Goal: Information Seeking & Learning: Learn about a topic

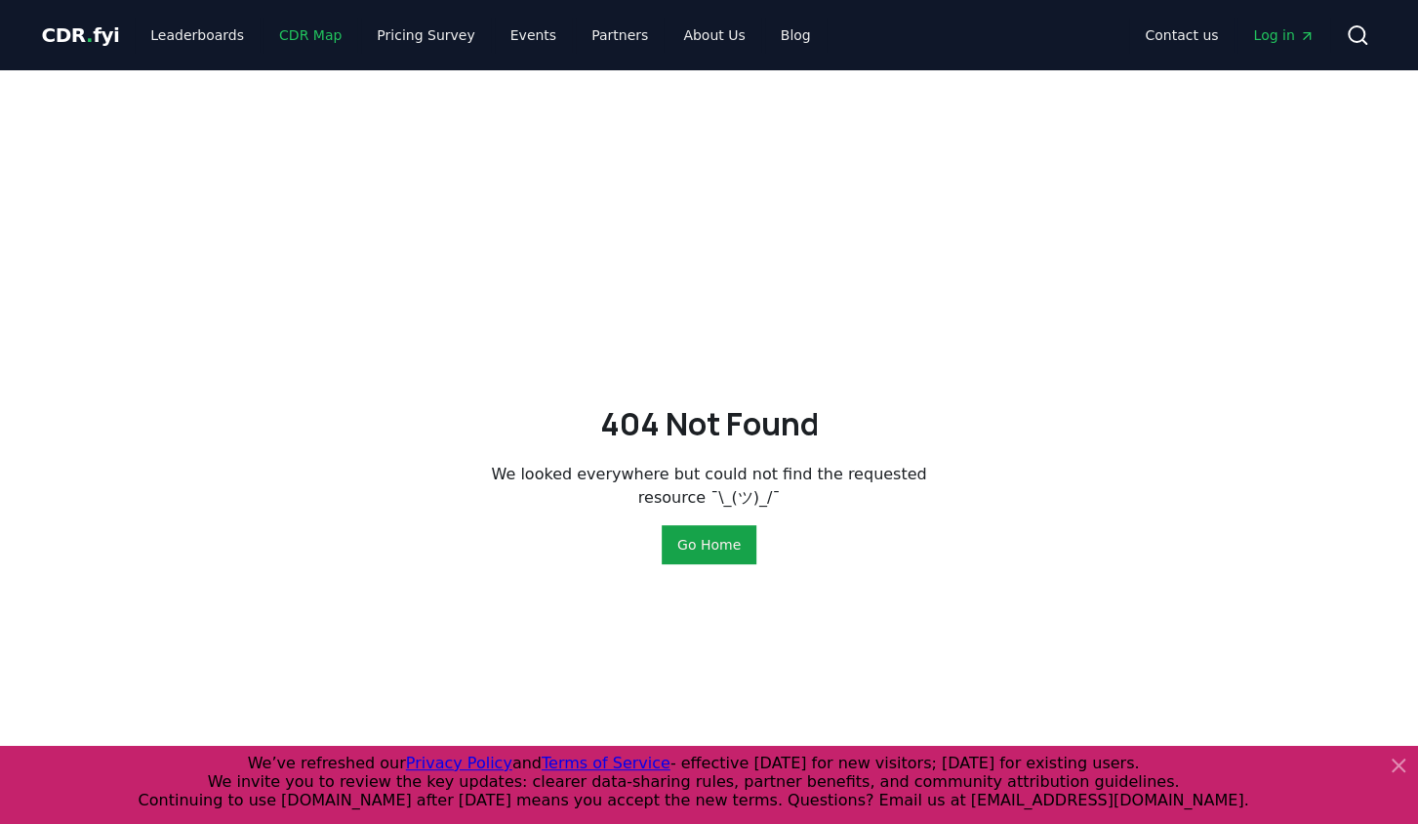
click at [308, 32] on link "CDR Map" at bounding box center [311, 35] width 94 height 35
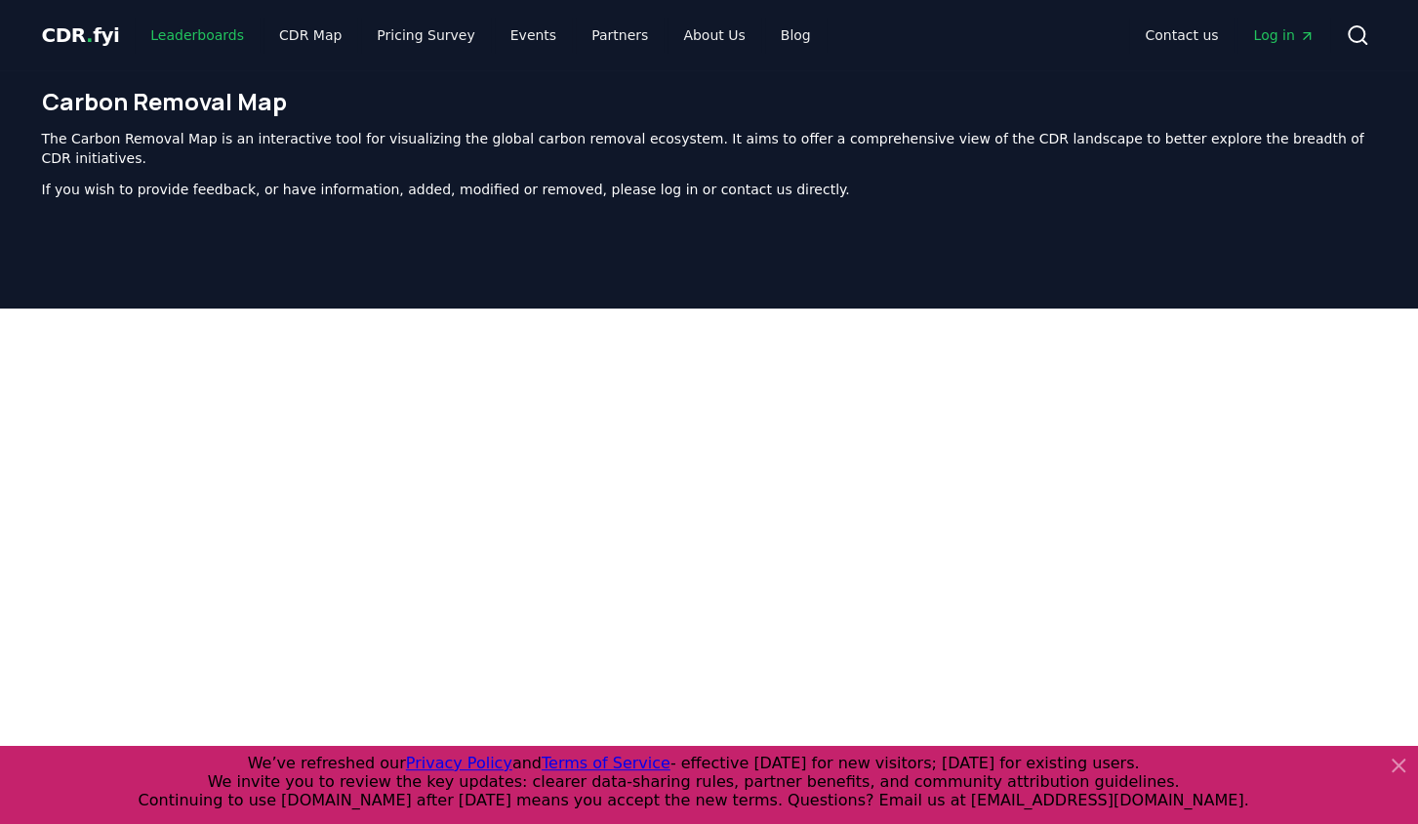
click at [184, 35] on link "Leaderboards" at bounding box center [197, 35] width 125 height 35
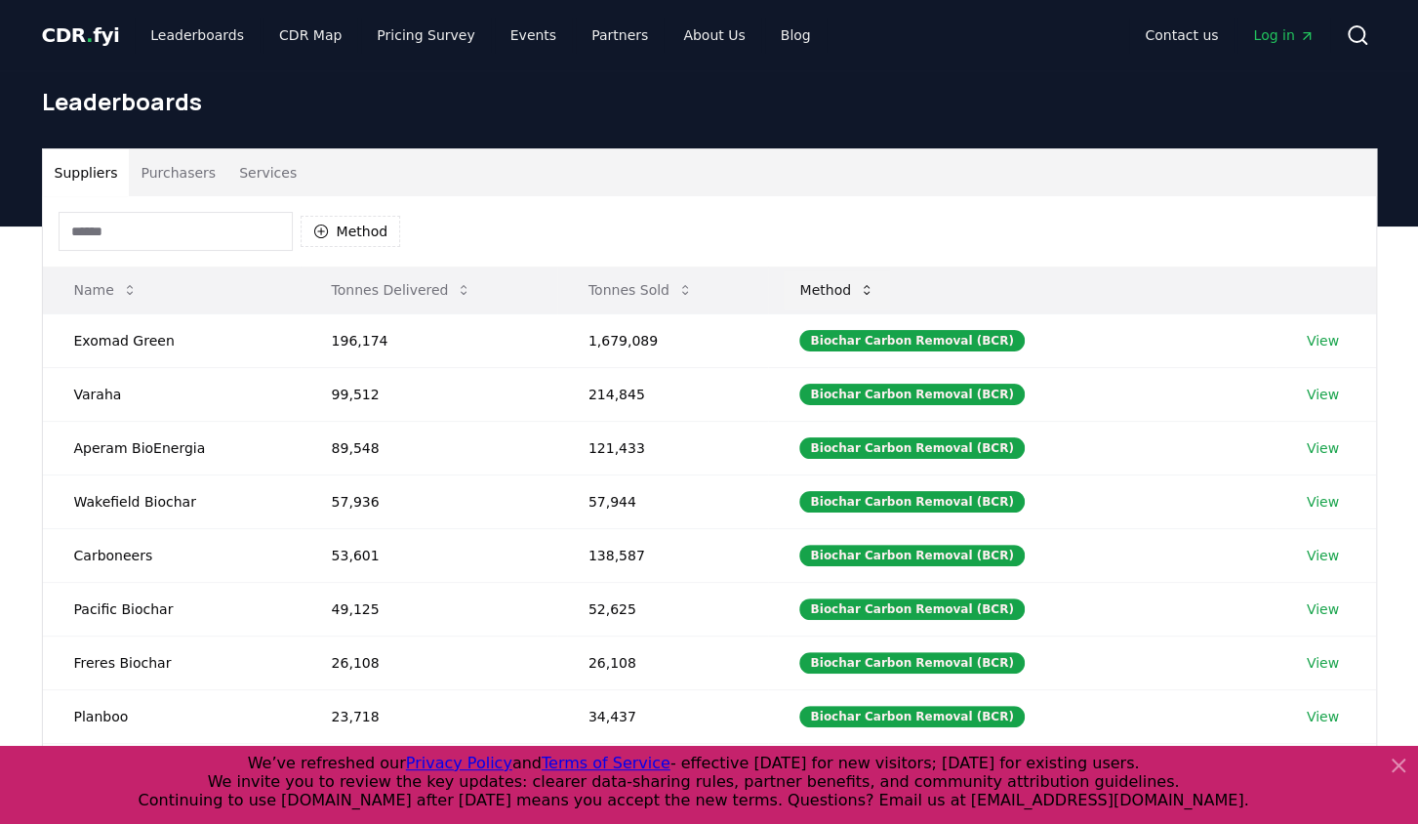
click at [875, 279] on button "Method" at bounding box center [837, 289] width 106 height 39
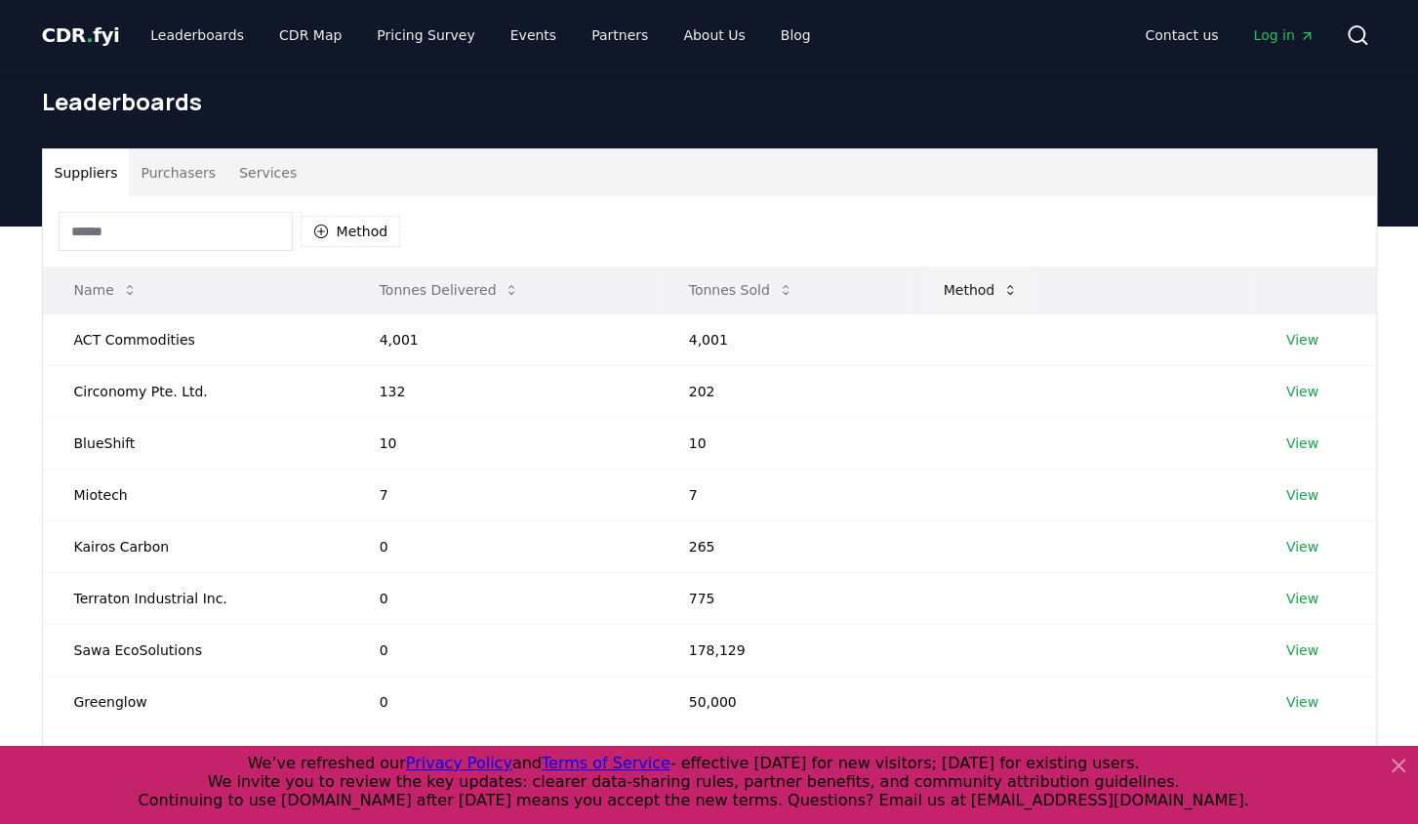
click at [1018, 296] on icon at bounding box center [1011, 290] width 16 height 16
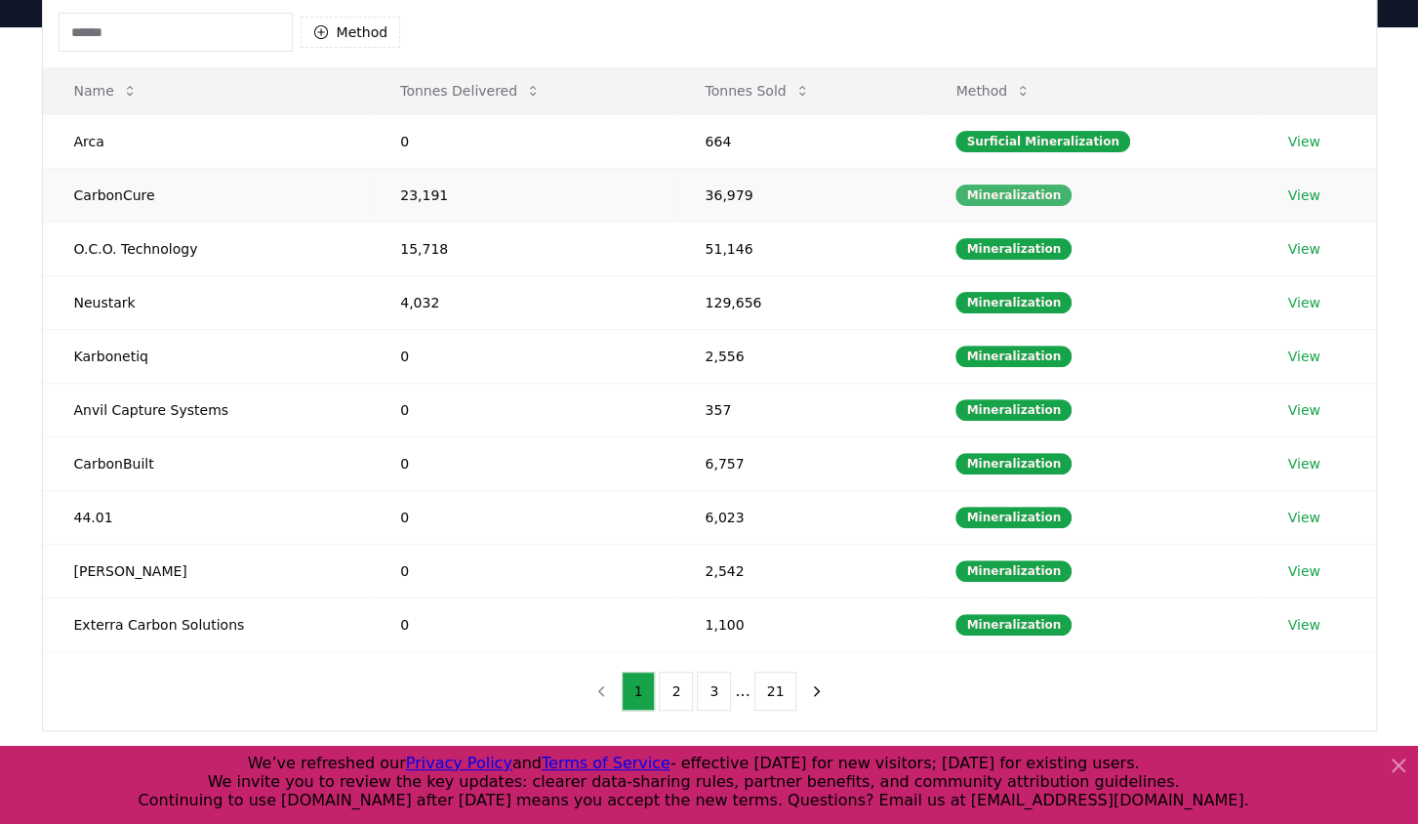
scroll to position [203, 0]
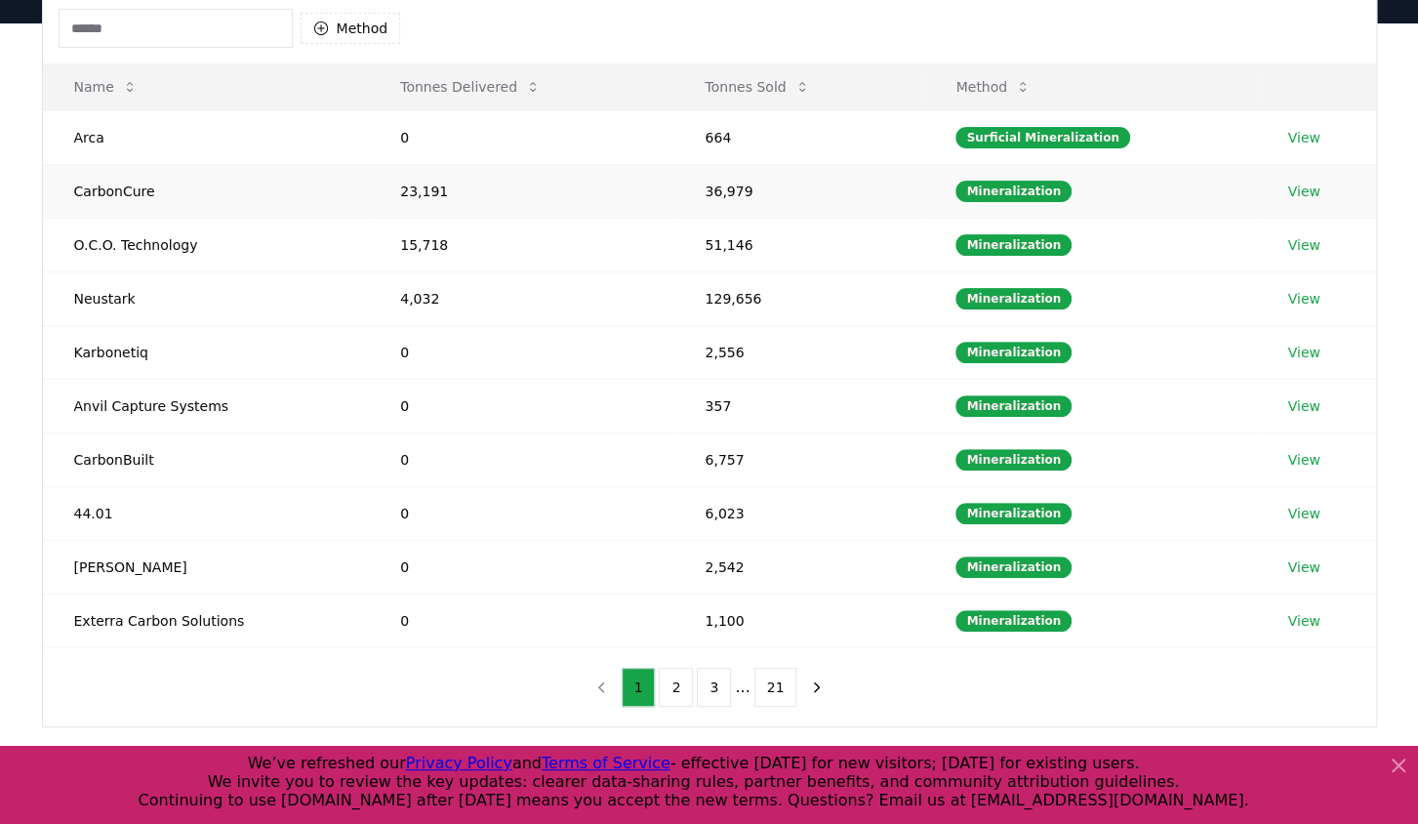
click at [1294, 185] on link "View" at bounding box center [1304, 192] width 32 height 20
click at [1307, 450] on link "View" at bounding box center [1304, 460] width 32 height 20
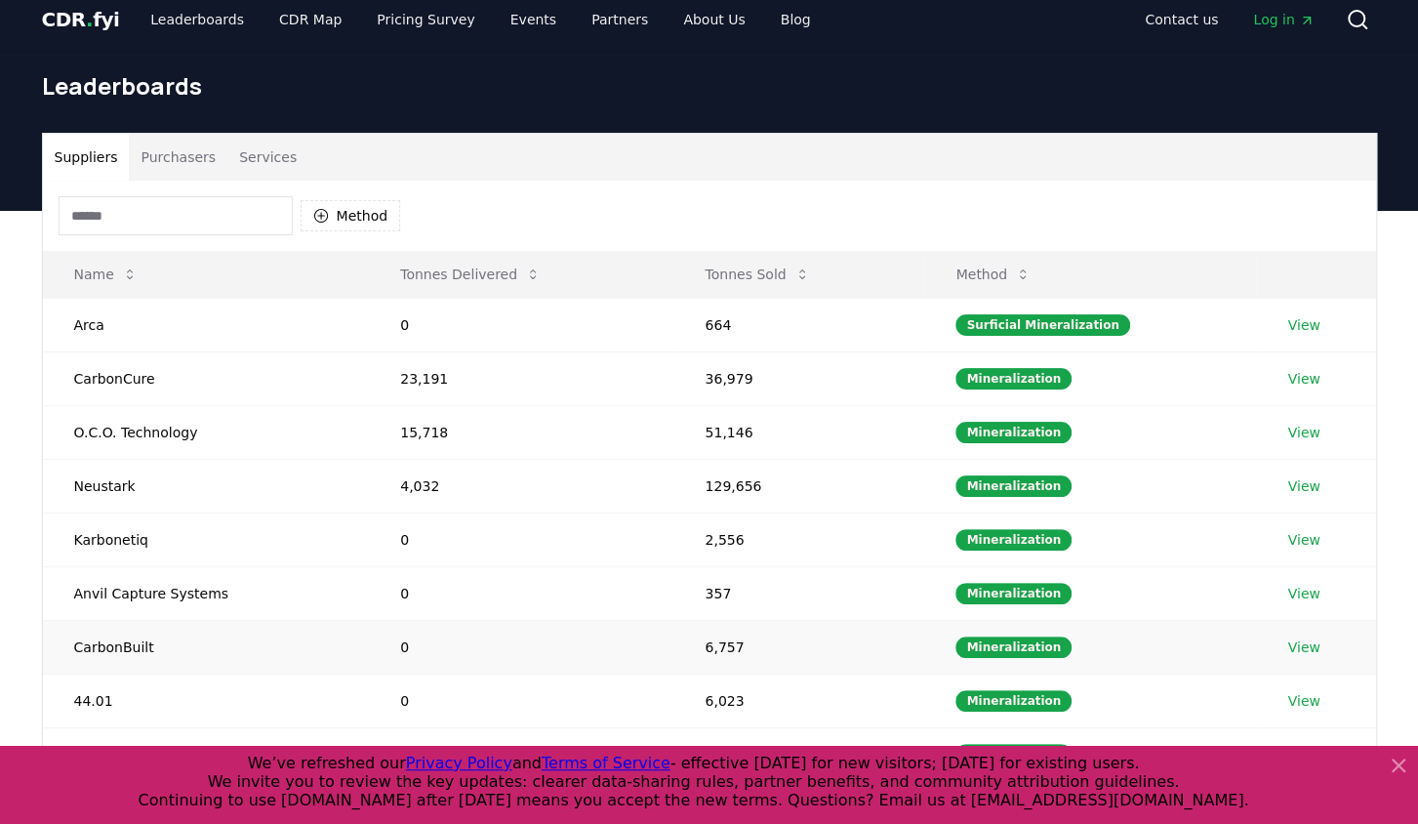
scroll to position [0, 0]
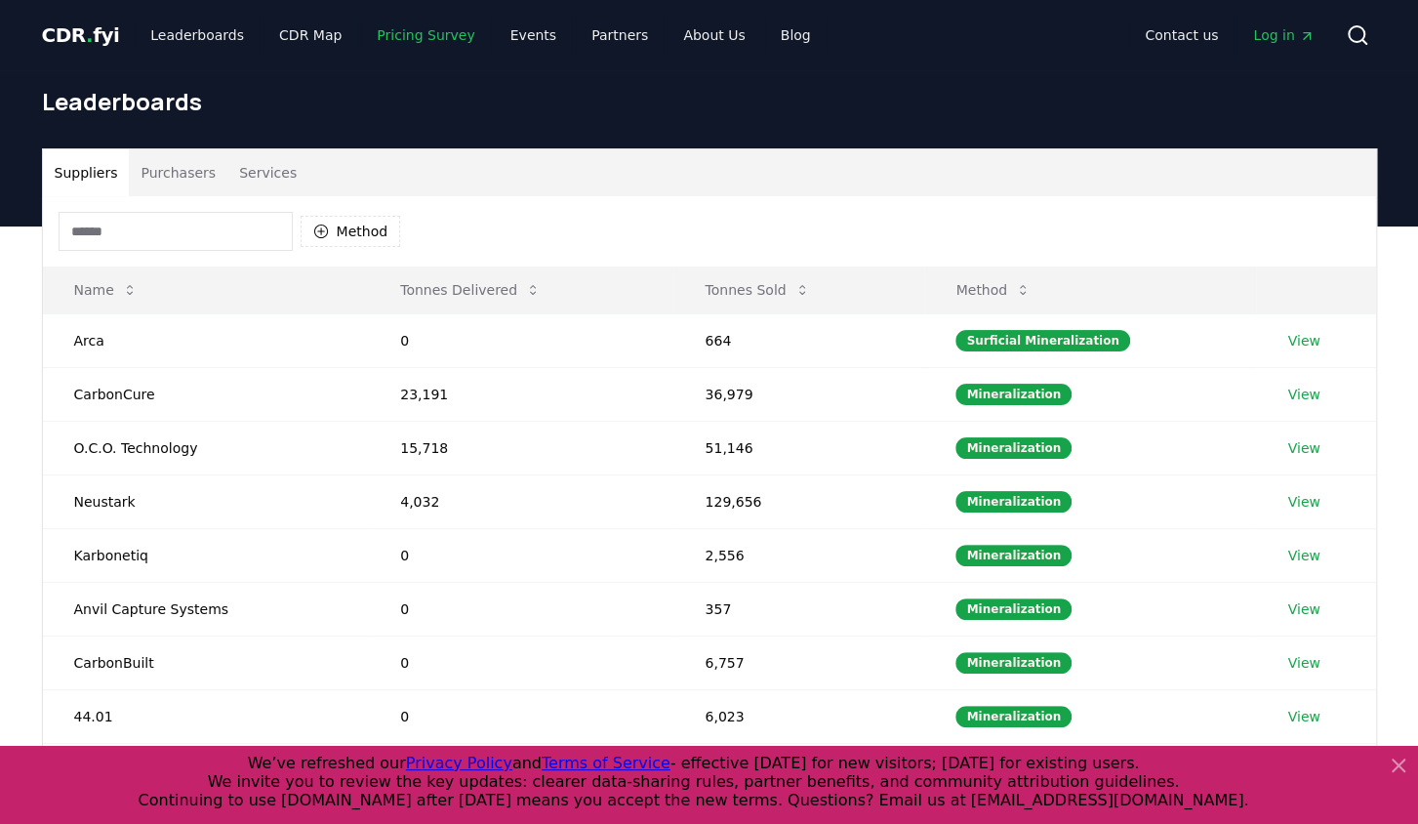
click at [409, 39] on link "Pricing Survey" at bounding box center [425, 35] width 129 height 35
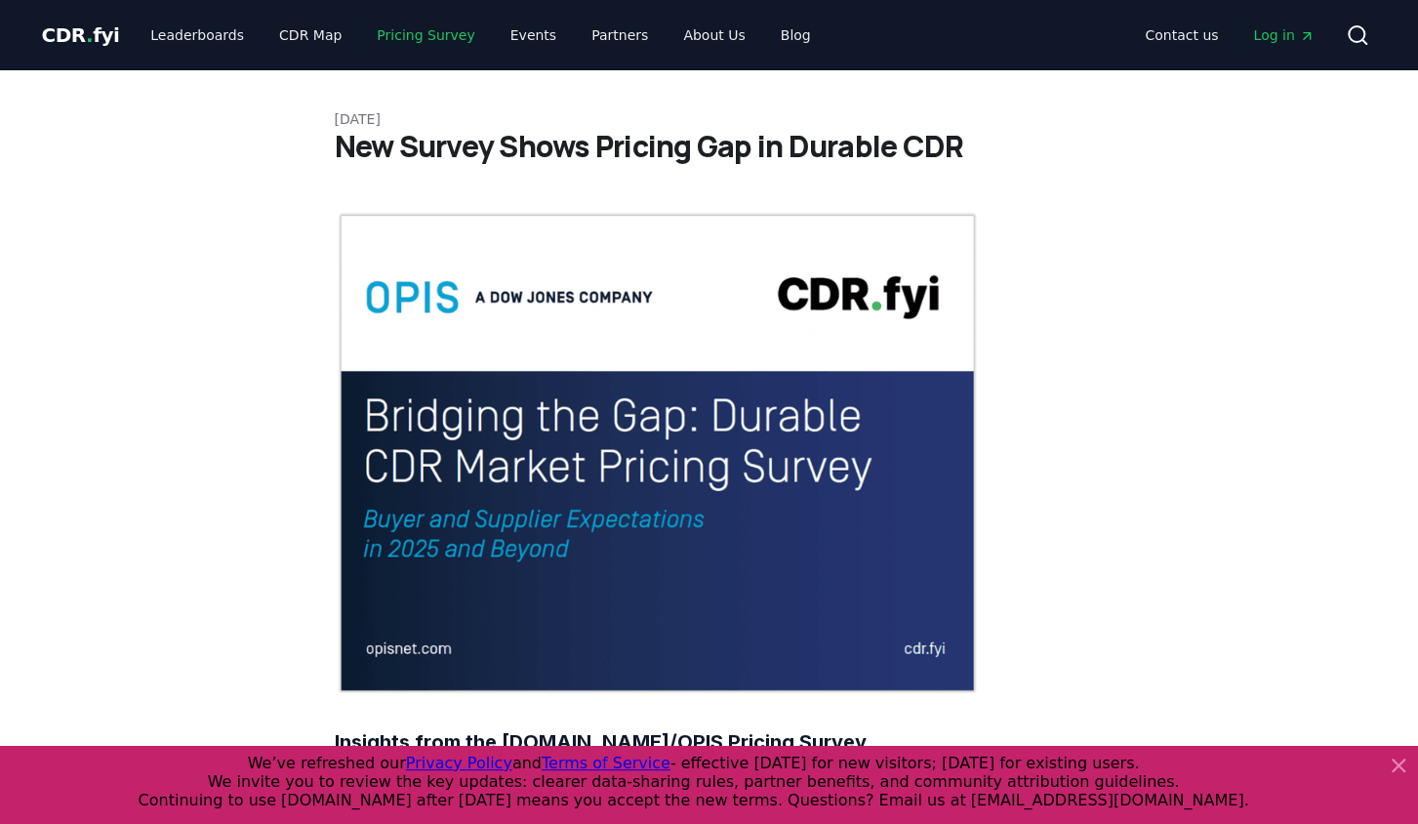
scroll to position [508, 0]
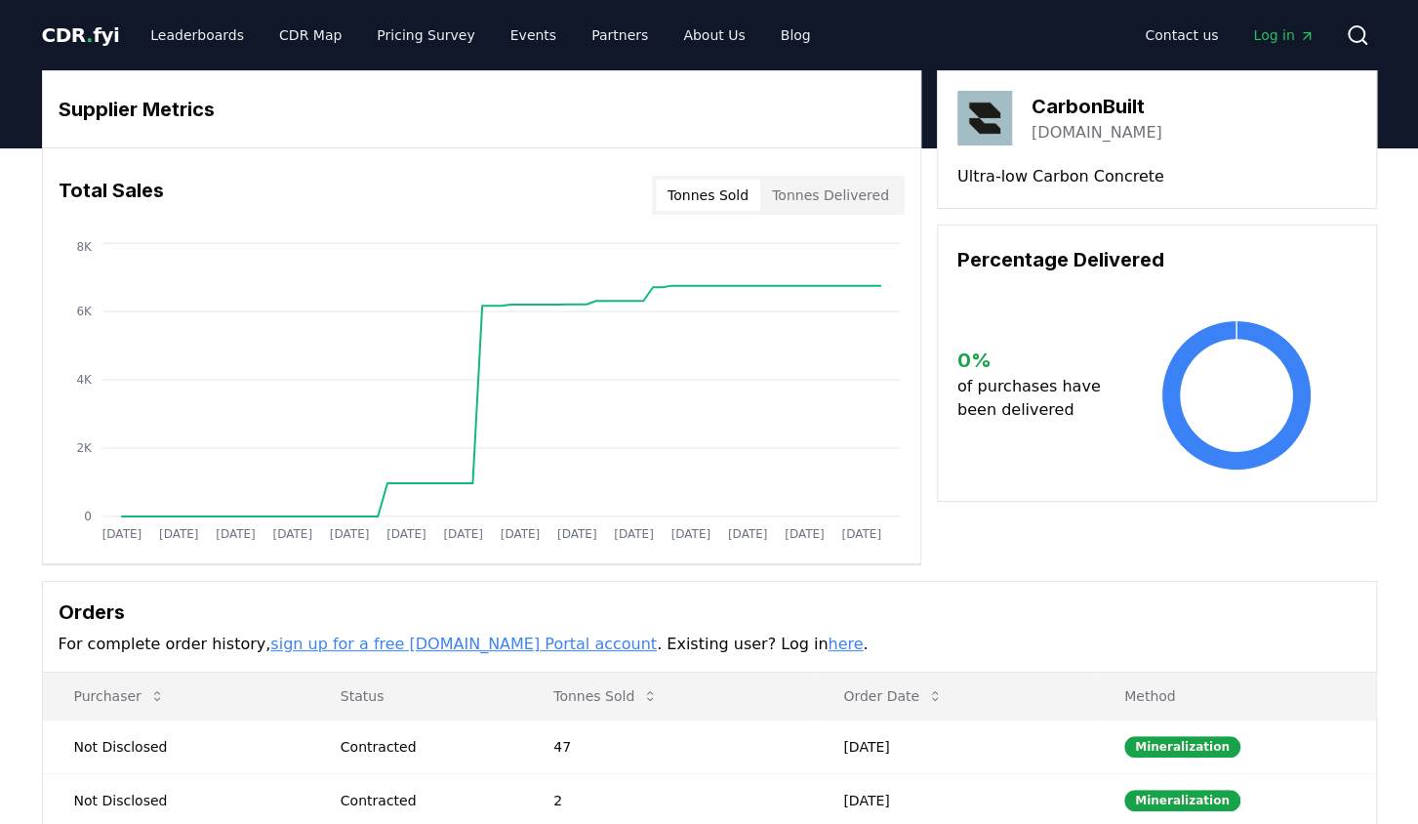
click at [839, 223] on body "CDR . fyi Leaderboards CDR Map Pricing Survey Events Partners About Us Blog Con…" at bounding box center [709, 690] width 1418 height 1380
click at [834, 197] on button "Tonnes Delivered" at bounding box center [830, 195] width 141 height 31
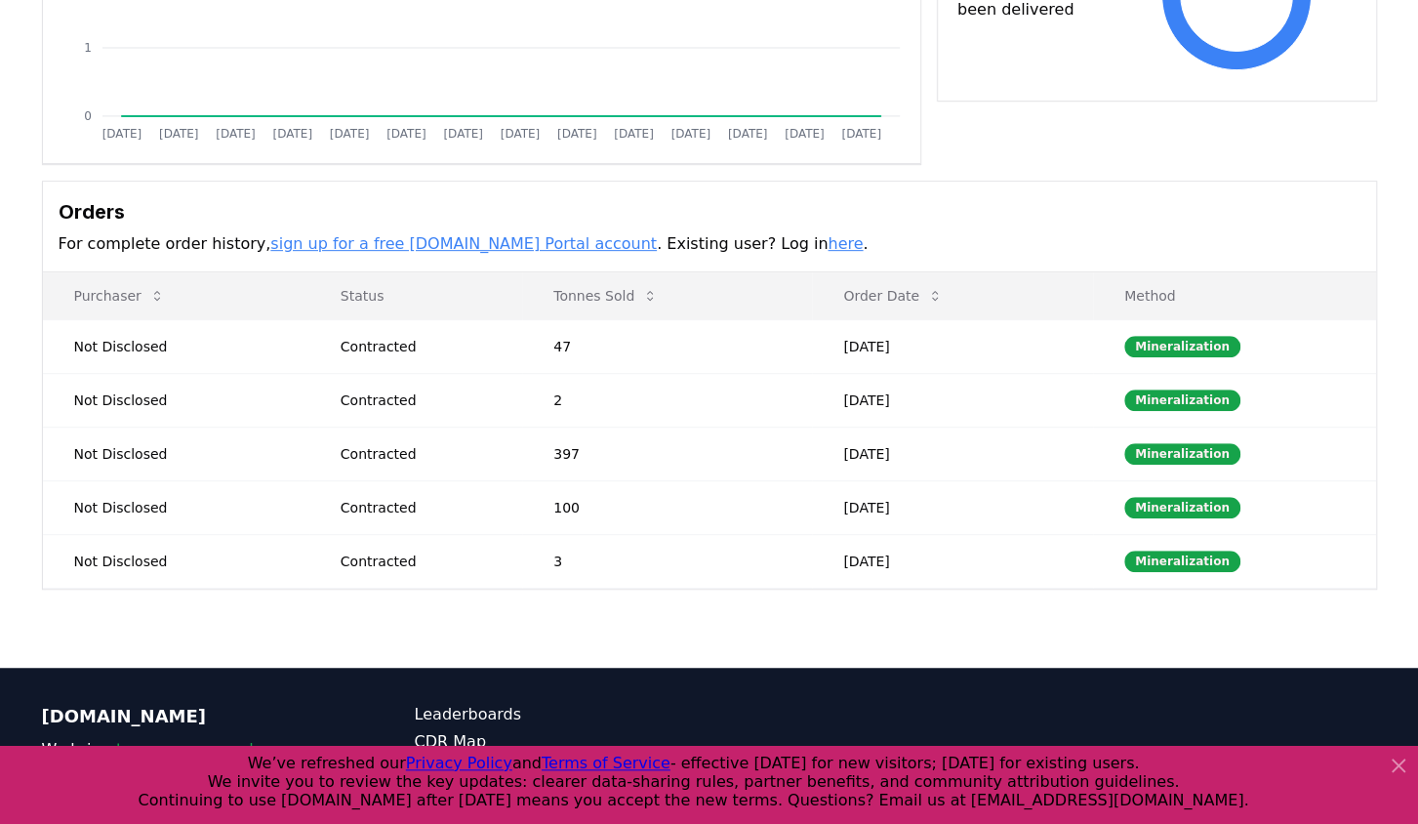
scroll to position [549, 0]
